Goal: Use online tool/utility: Utilize a website feature to perform a specific function

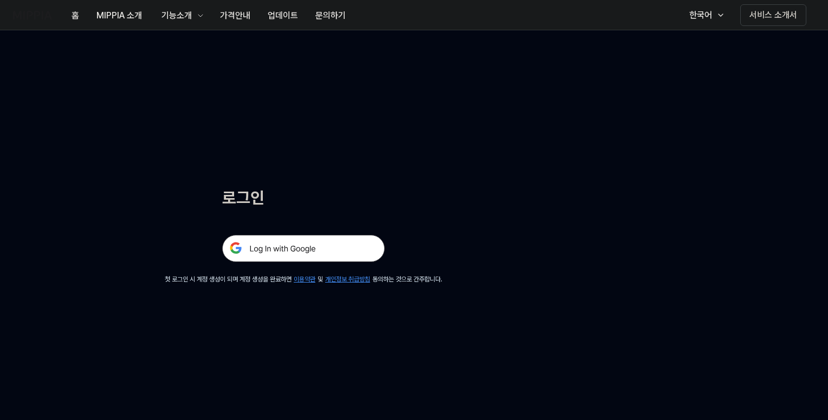
click at [306, 249] on img at bounding box center [303, 248] width 163 height 27
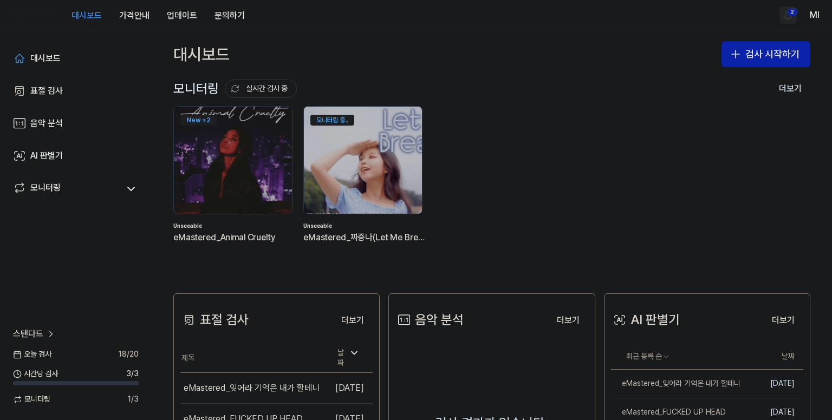
click at [785, 16] on html "대시보드 가격안내 업데이트 문의하기 2 Ml 대시보드 표절 검사 음악 분석 AI 판별기 모니터링 스탠다드 [DATE] 검사 18 / 20 시간…" at bounding box center [416, 210] width 832 height 420
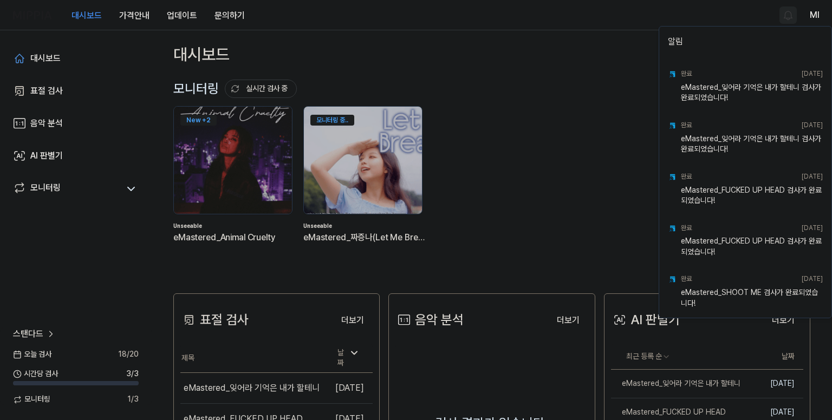
drag, startPoint x: 580, startPoint y: 40, endPoint x: 649, endPoint y: 44, distance: 68.9
click at [581, 40] on html "대시보드 가격안내 업데이트 문의하기 Ml 대시보드 표절 검사 음악 분석 AI 판별기 모니터링 스탠다드 [DATE] 검사 18 / 20 시간당 …" at bounding box center [416, 210] width 832 height 420
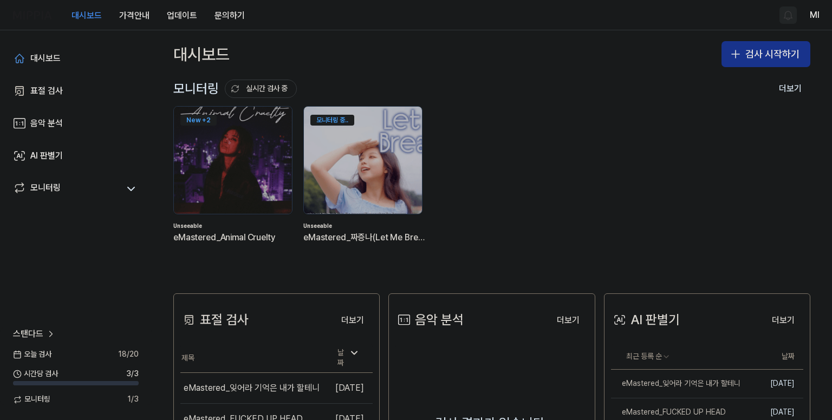
click at [761, 52] on button "검사 시작하기" at bounding box center [766, 54] width 89 height 26
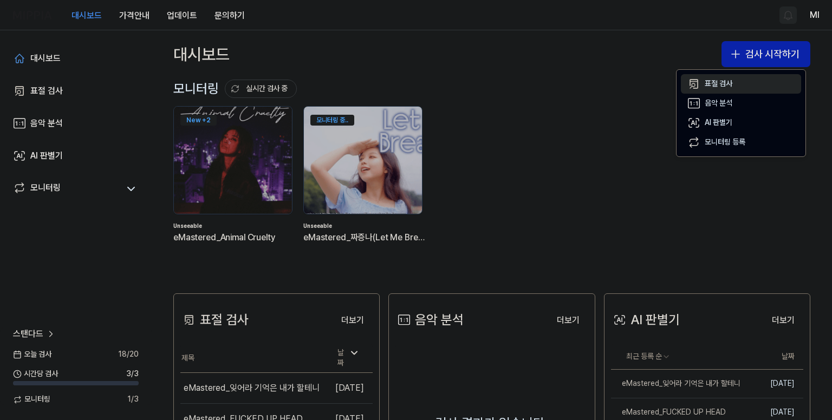
click at [728, 82] on div "표절 검사" at bounding box center [719, 84] width 28 height 11
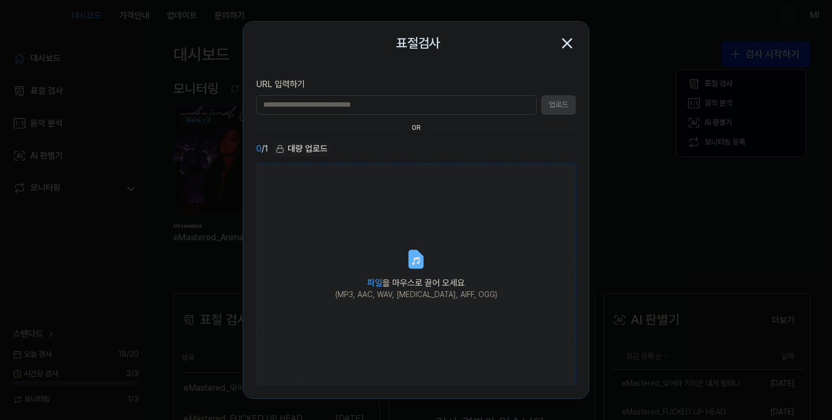
click at [414, 273] on label "파일 을 마우스로 끌어 오세요 (MP3, AAC, WAV, [MEDICAL_DATA], AIFF, OGG)" at bounding box center [416, 275] width 320 height 223
click at [0, 0] on input "파일 을 마우스로 끌어 오세요 (MP3, AAC, WAV, [MEDICAL_DATA], AIFF, OGG)" at bounding box center [0, 0] width 0 height 0
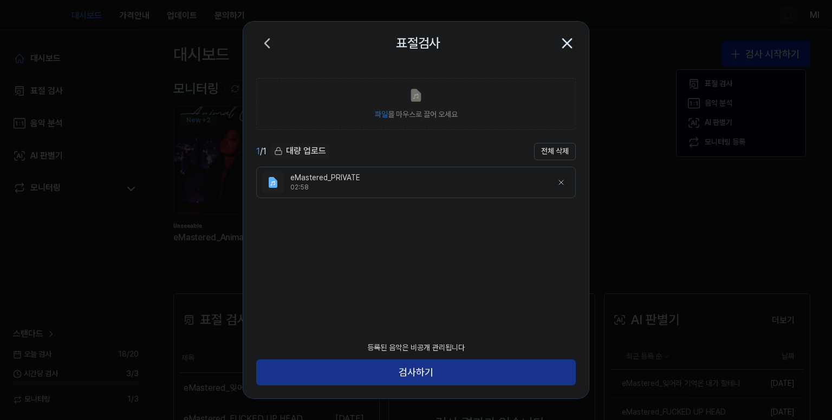
click at [436, 374] on button "검사하기" at bounding box center [416, 373] width 320 height 26
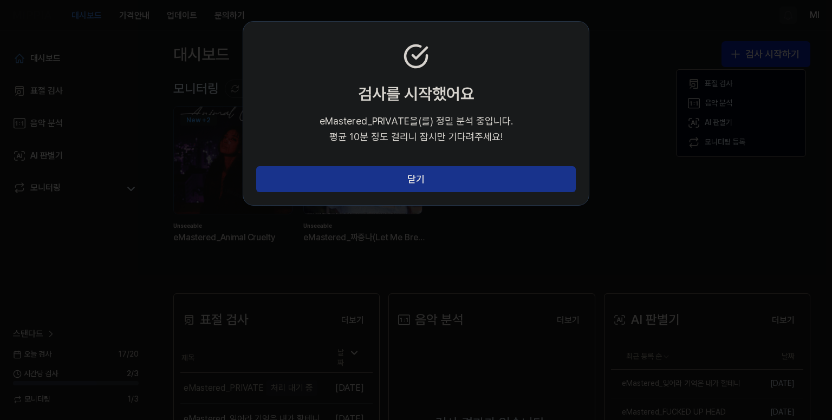
click at [452, 179] on button "닫기" at bounding box center [416, 179] width 320 height 26
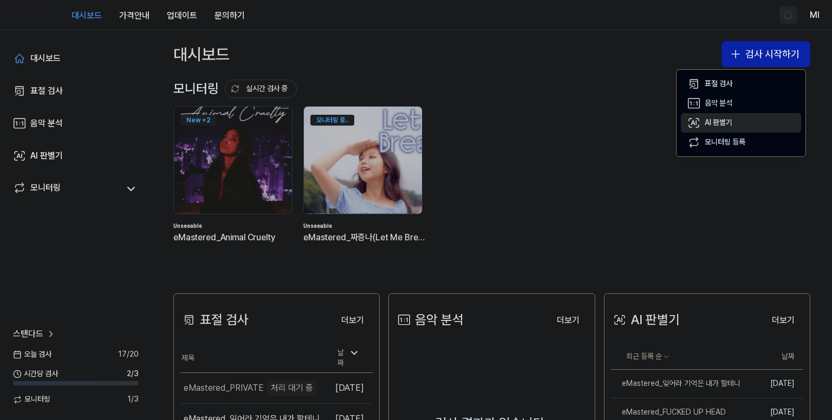
click at [713, 127] on div "AI 판별기" at bounding box center [719, 123] width 28 height 11
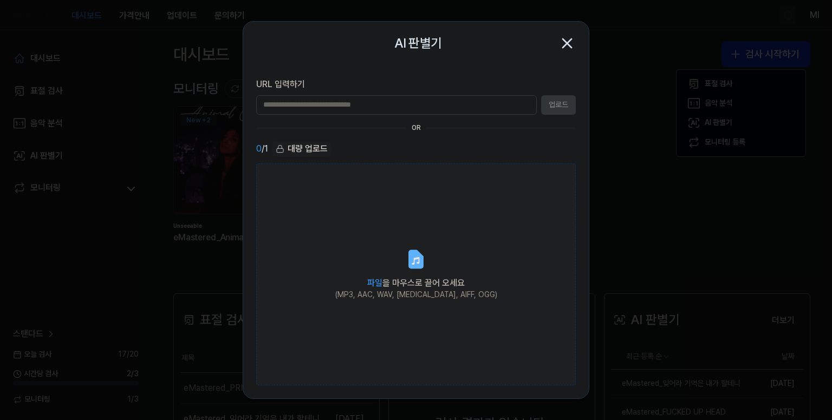
click at [413, 287] on span "파일 을 마우스로 끌어 오세요" at bounding box center [416, 283] width 98 height 10
click at [0, 0] on input "파일 을 마우스로 끌어 오세요 (MP3, AAC, WAV, [MEDICAL_DATA], AIFF, OGG)" at bounding box center [0, 0] width 0 height 0
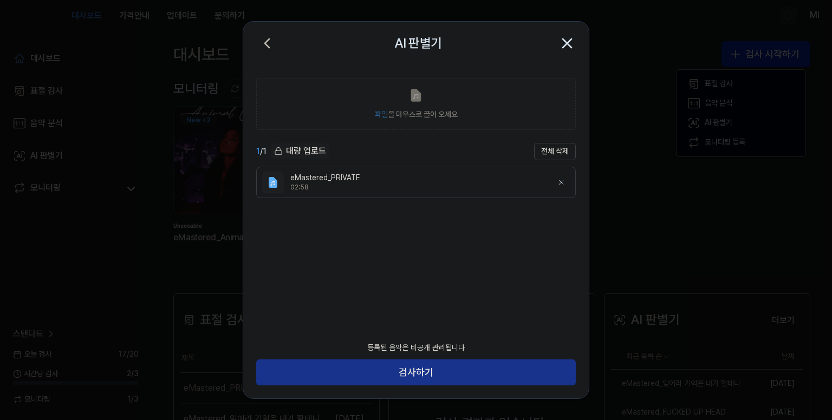
click at [451, 378] on button "검사하기" at bounding box center [416, 373] width 320 height 26
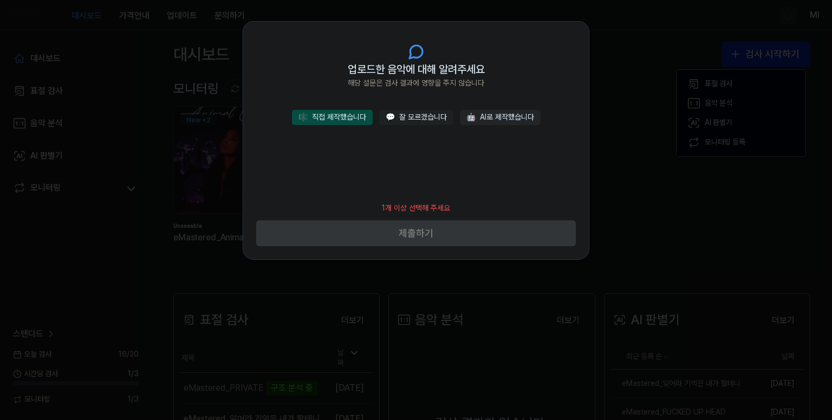
click at [351, 119] on button "🎼 직접 제작했습니다" at bounding box center [332, 117] width 81 height 15
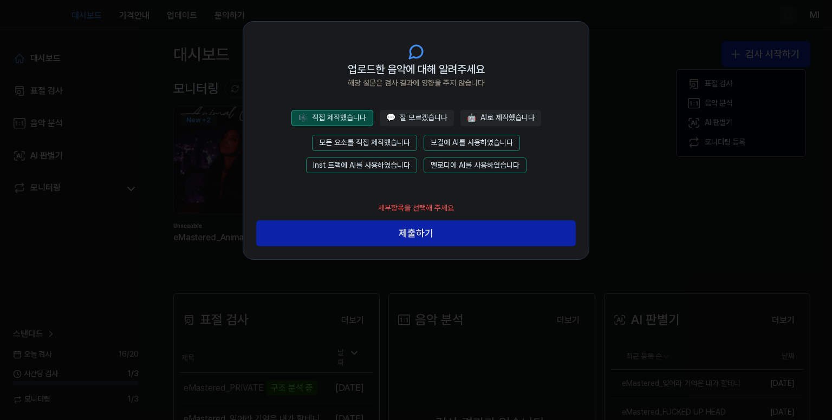
click at [373, 137] on button "모든 요소를 직접 제작했습니다" at bounding box center [364, 143] width 105 height 16
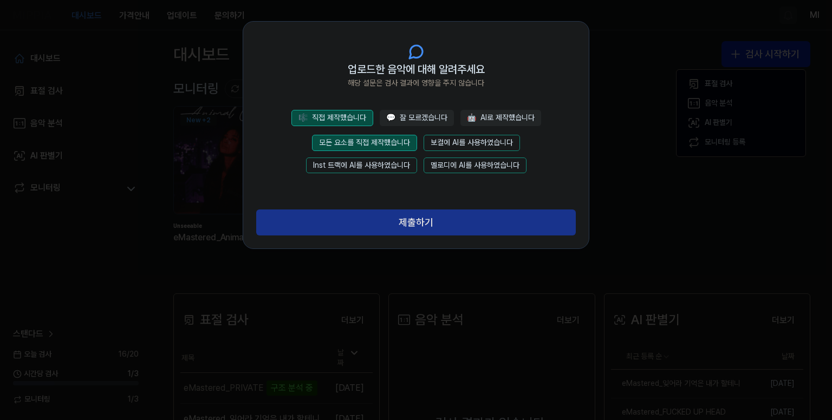
click at [438, 228] on button "제출하기" at bounding box center [416, 223] width 320 height 26
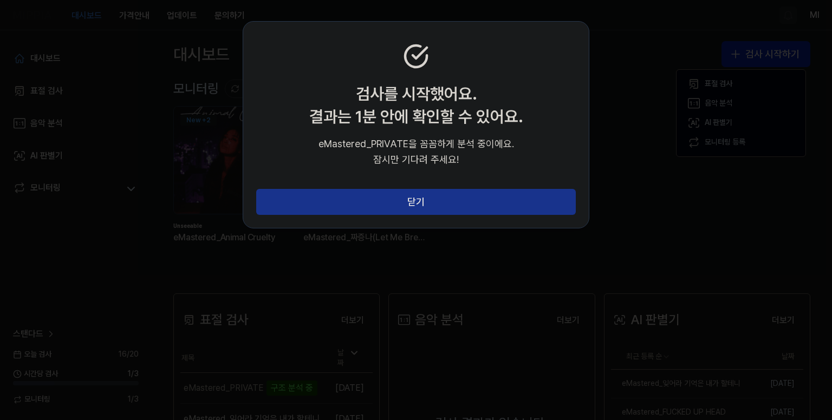
click at [467, 204] on button "닫기" at bounding box center [416, 202] width 320 height 26
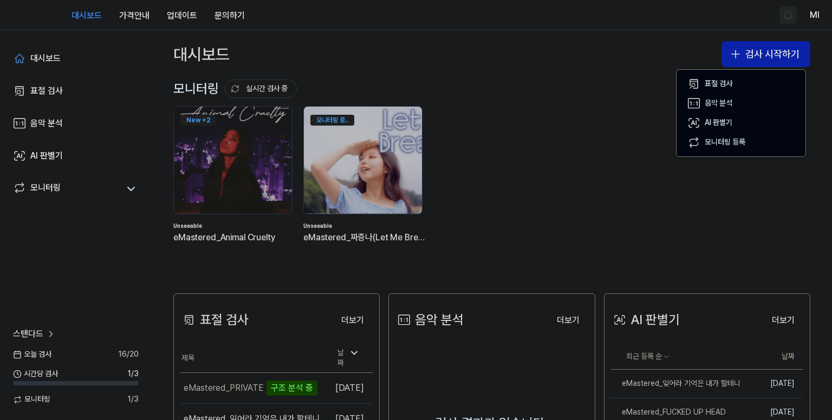
click at [638, 85] on div "모니터링 실시간 검사 중 더보기" at bounding box center [491, 88] width 637 height 17
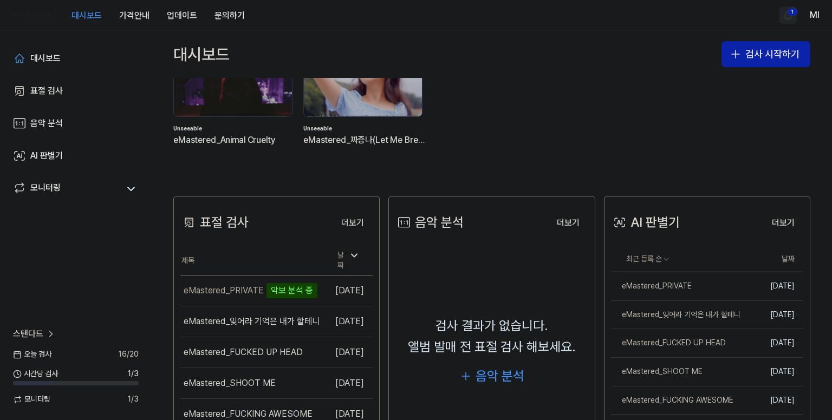
scroll to position [163, 0]
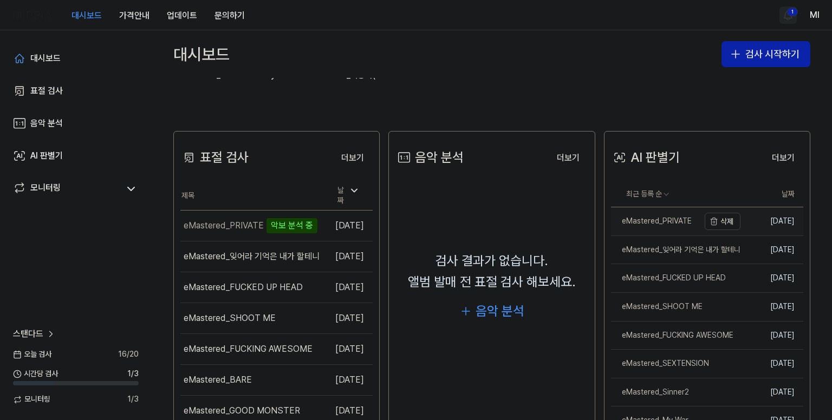
click at [643, 213] on link "eMastered_PRIVATE" at bounding box center [655, 222] width 88 height 28
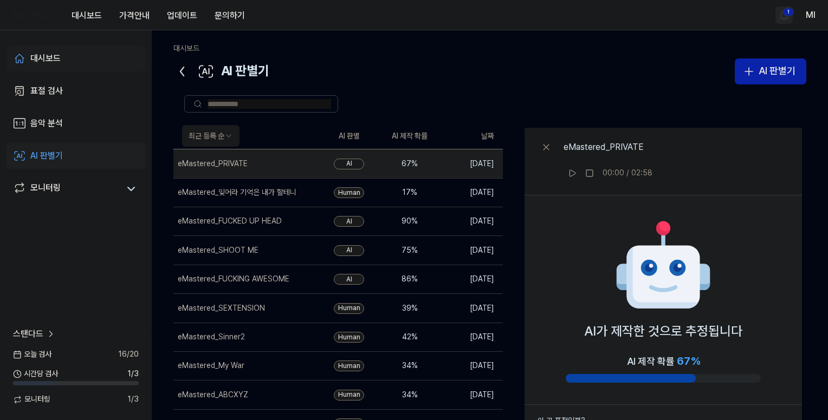
click at [35, 59] on div "대시보드" at bounding box center [45, 58] width 30 height 13
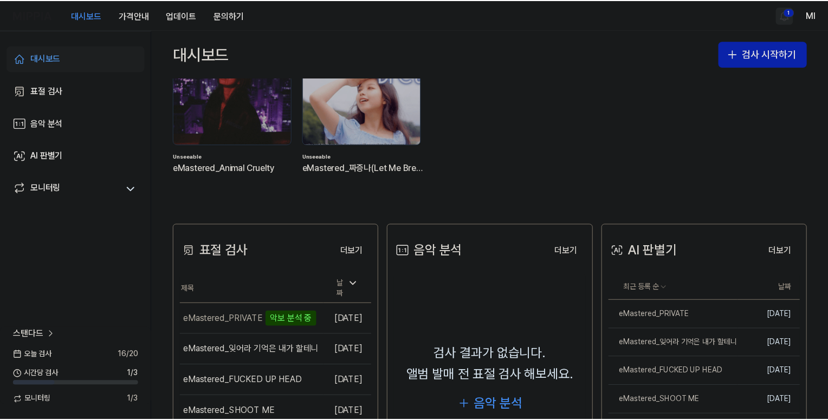
scroll to position [108, 0]
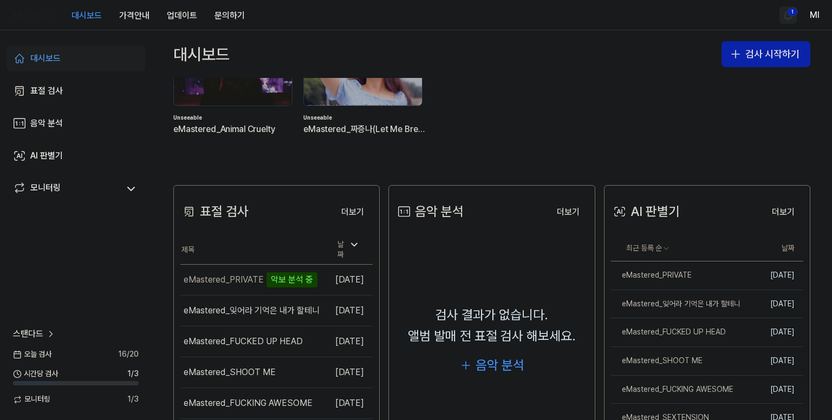
click at [787, 15] on html "대시보드 가격안내 업데이트 문의하기 1 Ml 대시보드 표절 검사 음악 분석 AI 판별기 모니터링 스탠다드 [DATE] 검사 16 / 20 시간…" at bounding box center [416, 210] width 832 height 420
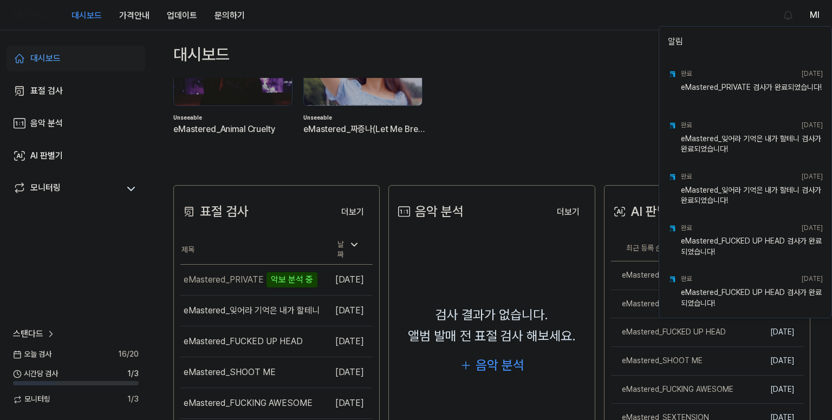
click at [481, 94] on html "대시보드 가격안내 업데이트 문의하기 Ml 대시보드 표절 검사 음악 분석 AI 판별기 모니터링 스탠다드 [DATE] 검사 16 / 20 시간당 …" at bounding box center [416, 210] width 832 height 420
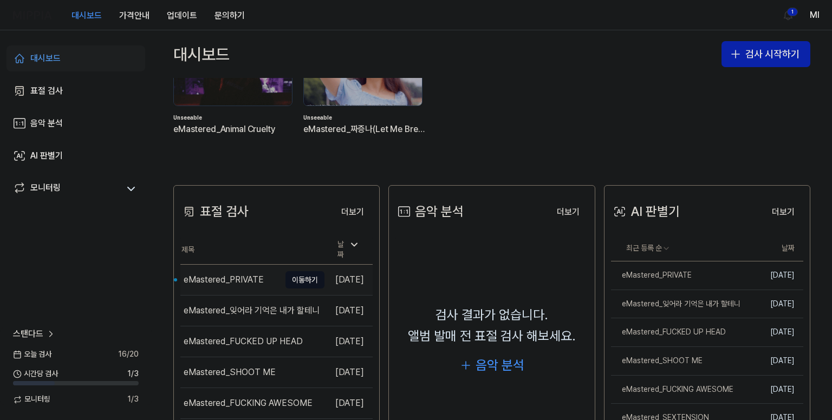
click at [220, 275] on div "eMastered_PRIVATE" at bounding box center [224, 280] width 80 height 13
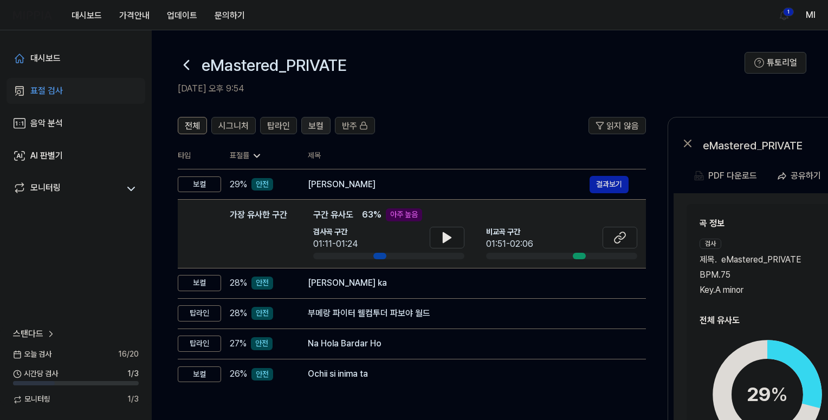
click at [315, 125] on span "보컬" at bounding box center [315, 126] width 15 height 13
click at [280, 120] on span "탑라인" at bounding box center [278, 126] width 23 height 13
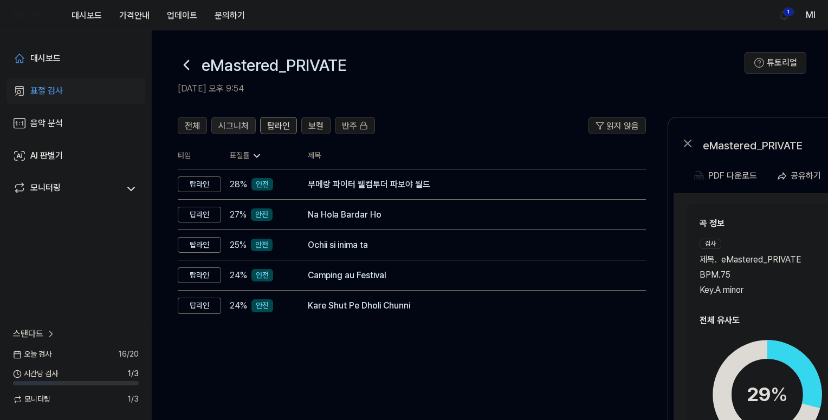
click at [238, 122] on span "시그니처" at bounding box center [233, 126] width 30 height 13
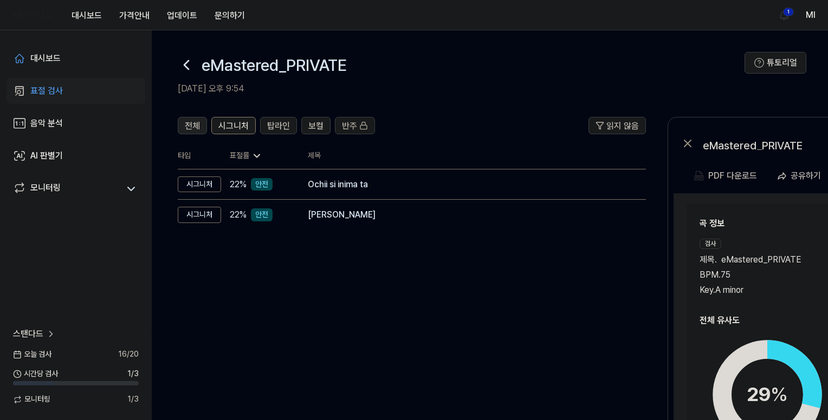
click at [199, 124] on span "전체" at bounding box center [192, 126] width 15 height 13
